Goal: Task Accomplishment & Management: Manage account settings

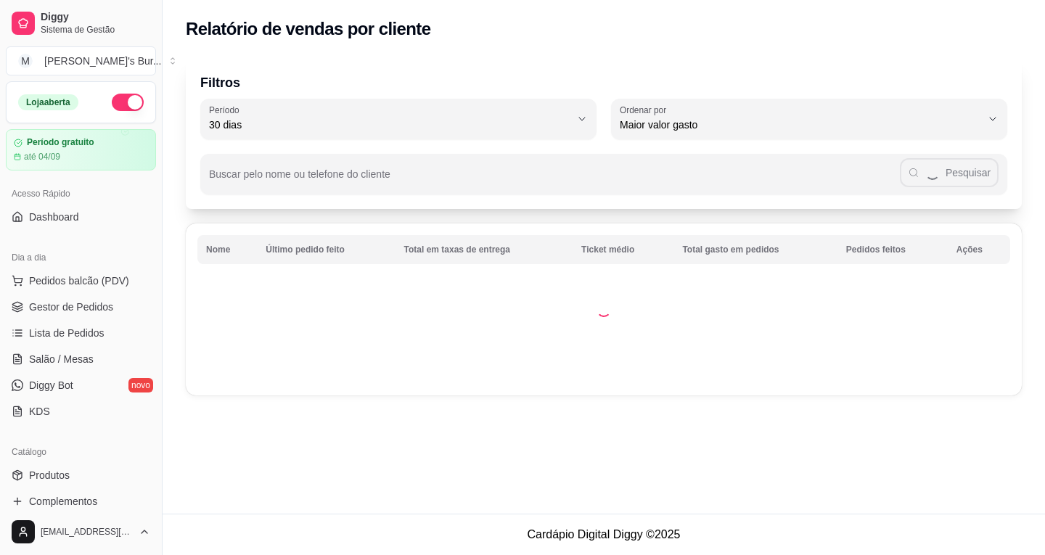
select select "30"
select select "HIGHEST_TOTAL_SPENT_WITH_ORDERS"
drag, startPoint x: 57, startPoint y: 212, endPoint x: 134, endPoint y: 194, distance: 79.6
click at [57, 211] on span "Dashboard" at bounding box center [54, 217] width 50 height 15
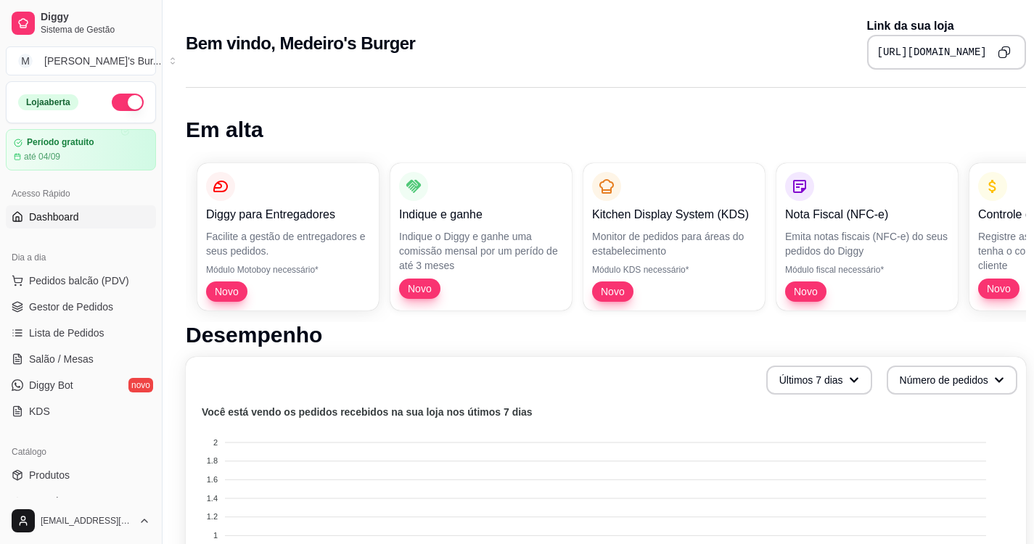
click at [998, 54] on icon "Copy to clipboard" at bounding box center [1004, 52] width 13 height 13
click at [77, 306] on span "Gestor de Pedidos" at bounding box center [71, 307] width 84 height 15
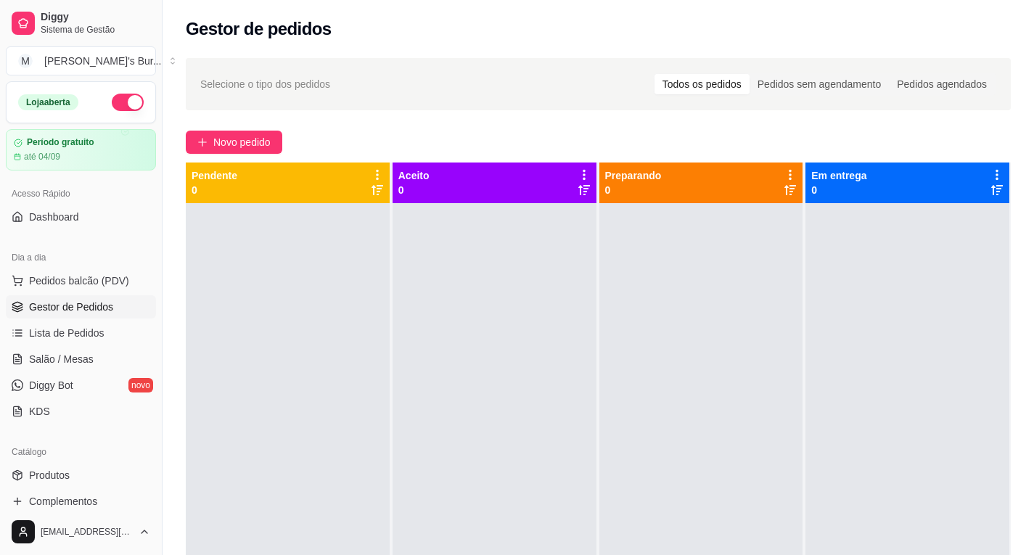
click at [693, 66] on div "Selecione o tipo dos pedidos Todos os pedidos Pedidos sem agendamento Pedidos a…" at bounding box center [598, 84] width 825 height 52
click at [697, 80] on div "Todos os pedidos" at bounding box center [701, 84] width 95 height 20
click at [654, 74] on input "Todos os pedidos" at bounding box center [654, 74] width 0 height 0
